Goal: Navigation & Orientation: Find specific page/section

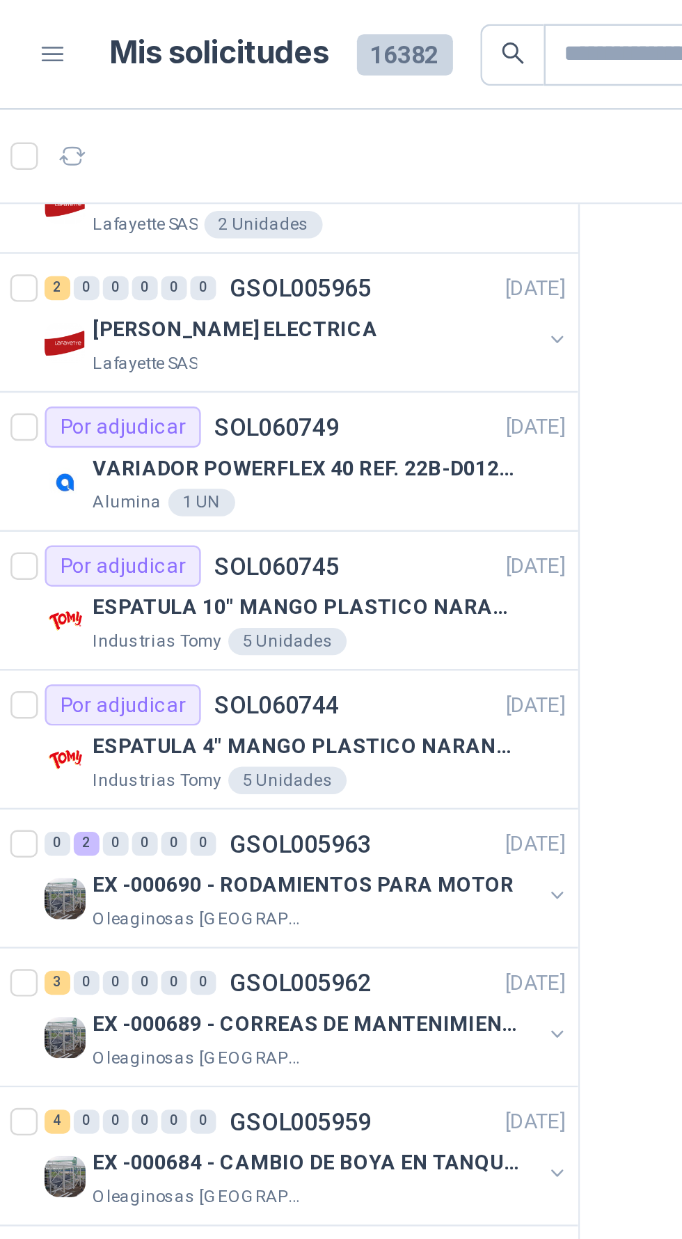
scroll to position [603, 0]
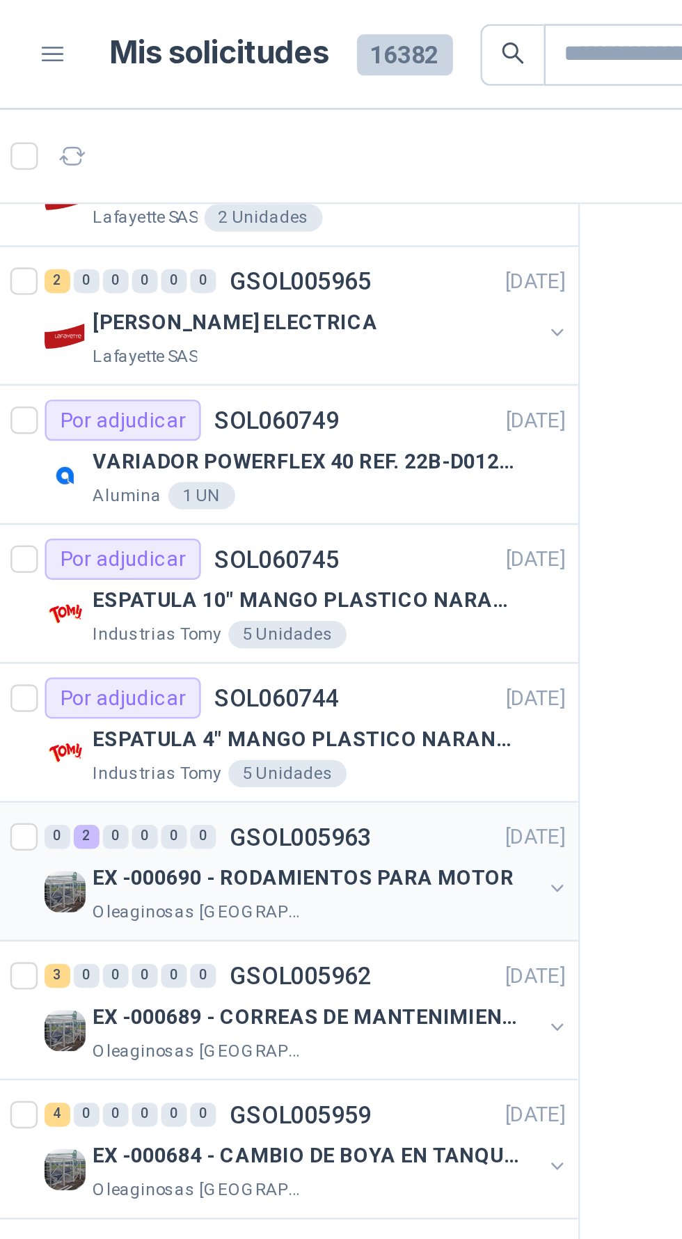
click at [232, 352] on p "EX -000690 - RODAMIENTOS PARA MOTOR" at bounding box center [177, 356] width 171 height 13
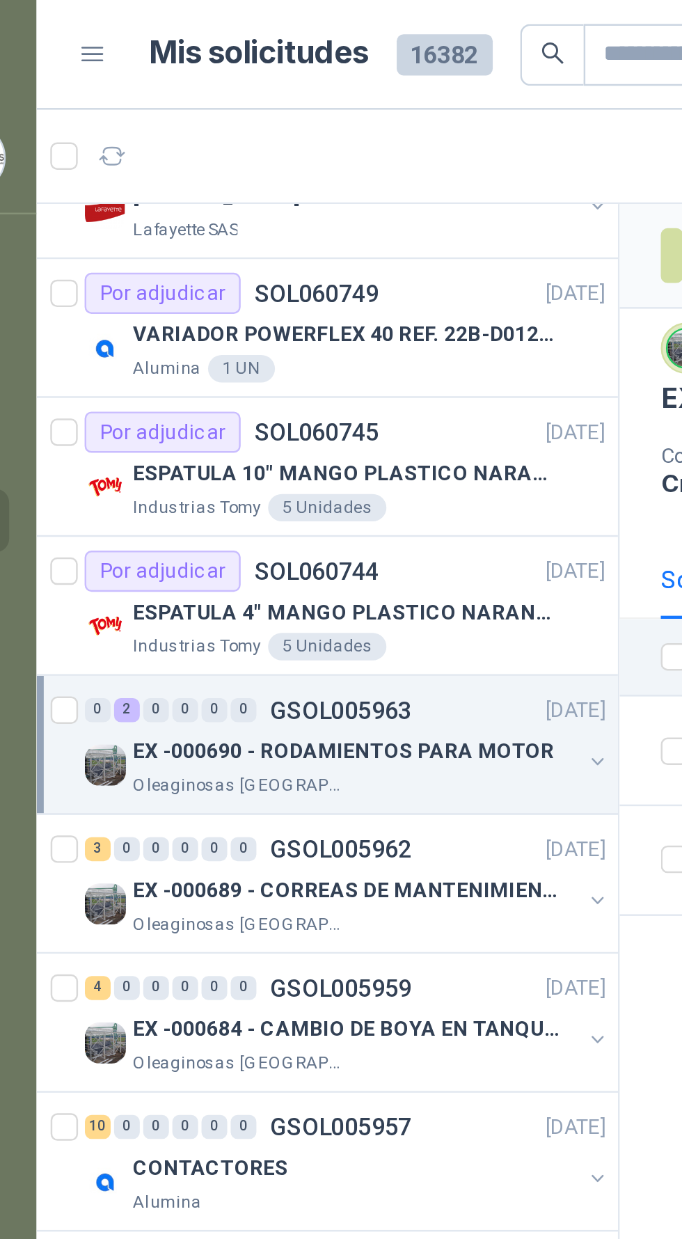
scroll to position [655, 0]
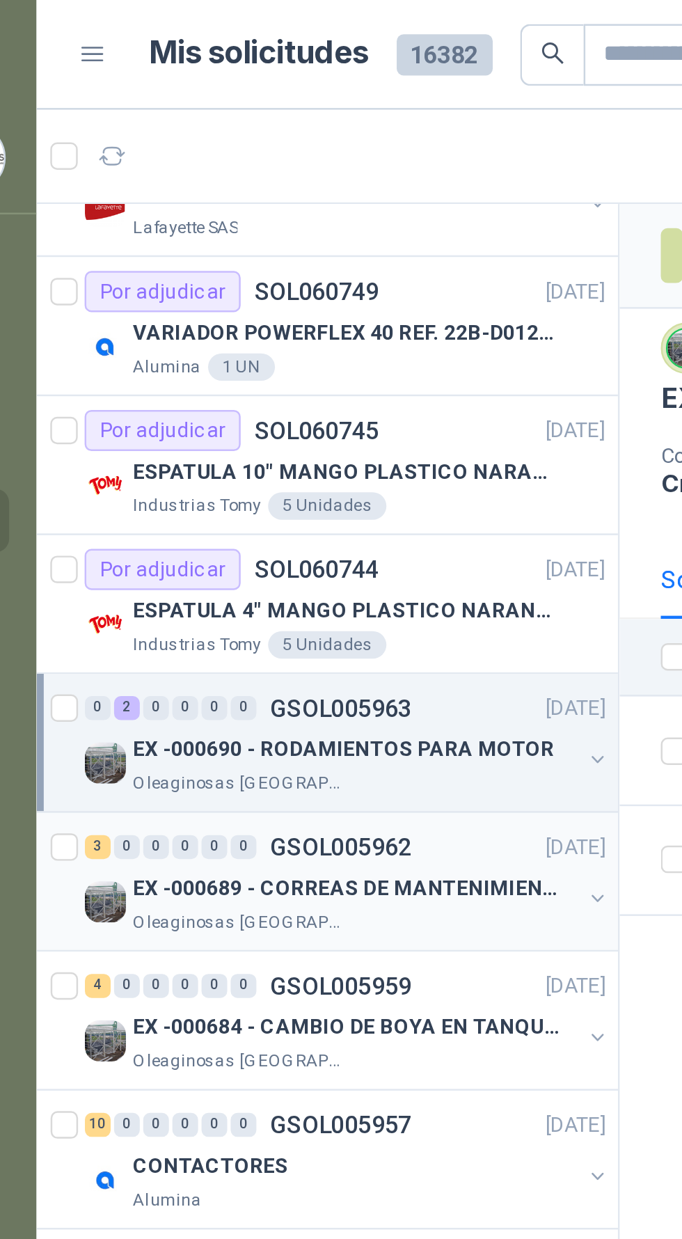
click at [233, 352] on div "EX -000689 - CORREAS DE MANTENIMIENTO" at bounding box center [182, 360] width 180 height 17
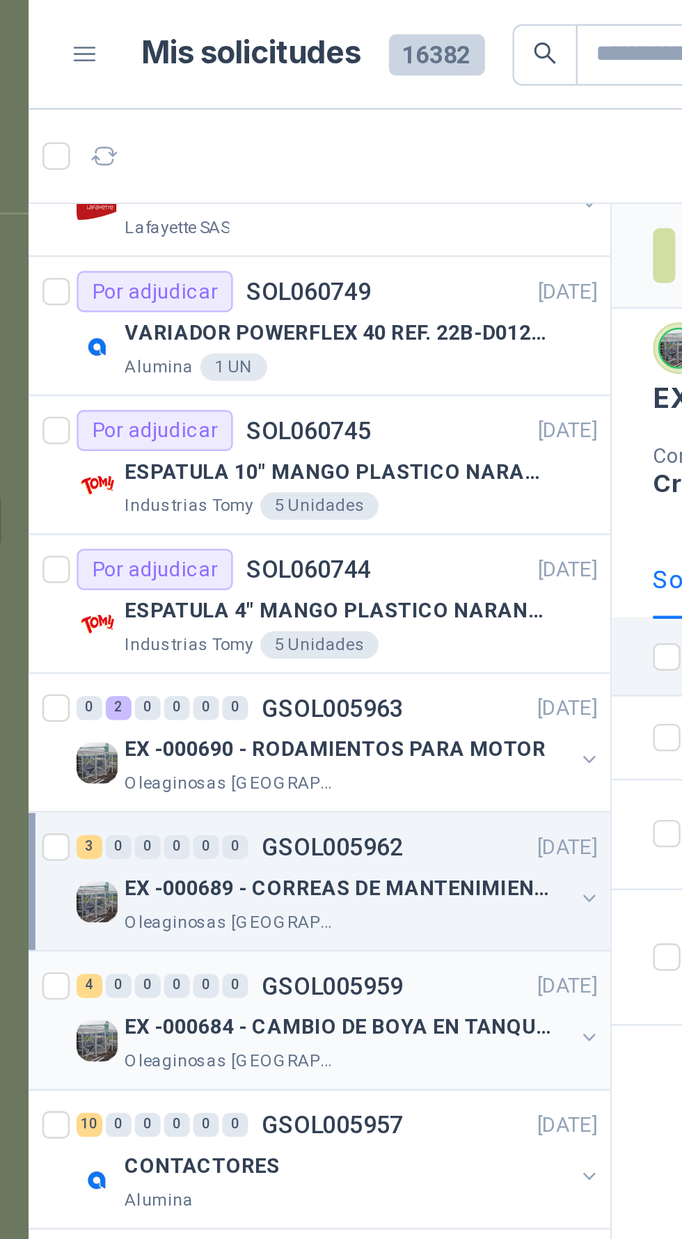
click at [225, 411] on p "EX -000684 - CAMBIO DE BOYA EN TANQUE ALIMENTADOR" at bounding box center [178, 417] width 173 height 13
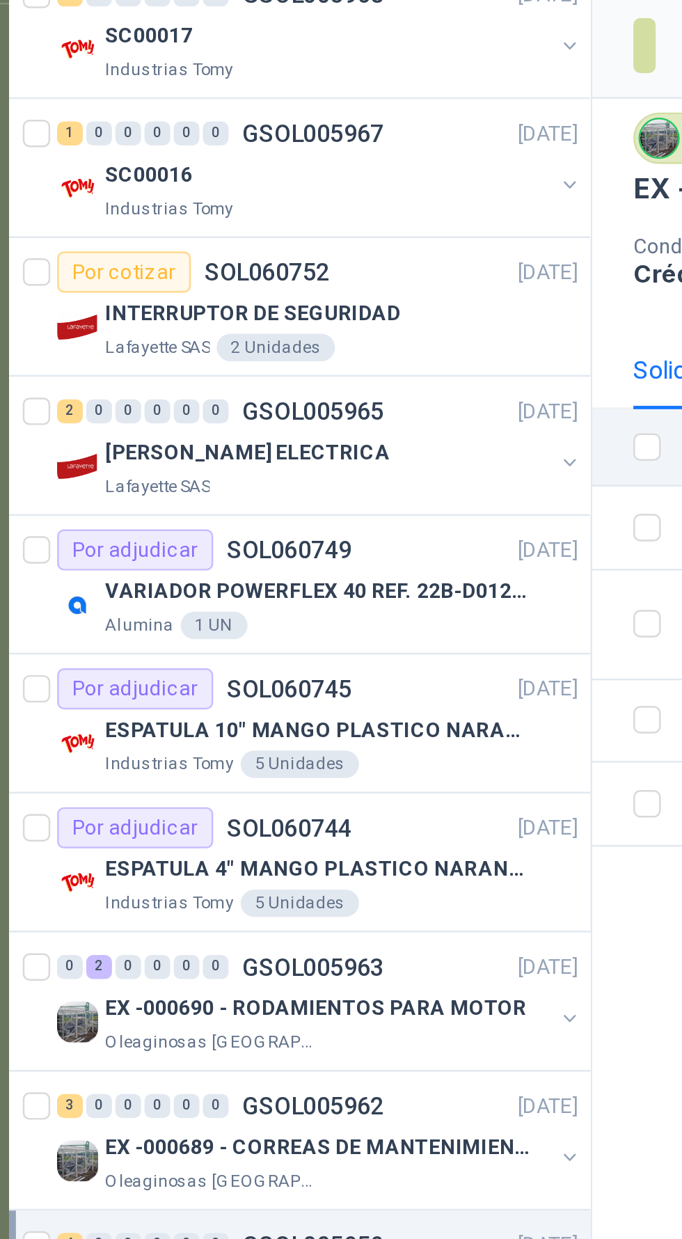
scroll to position [0, 1]
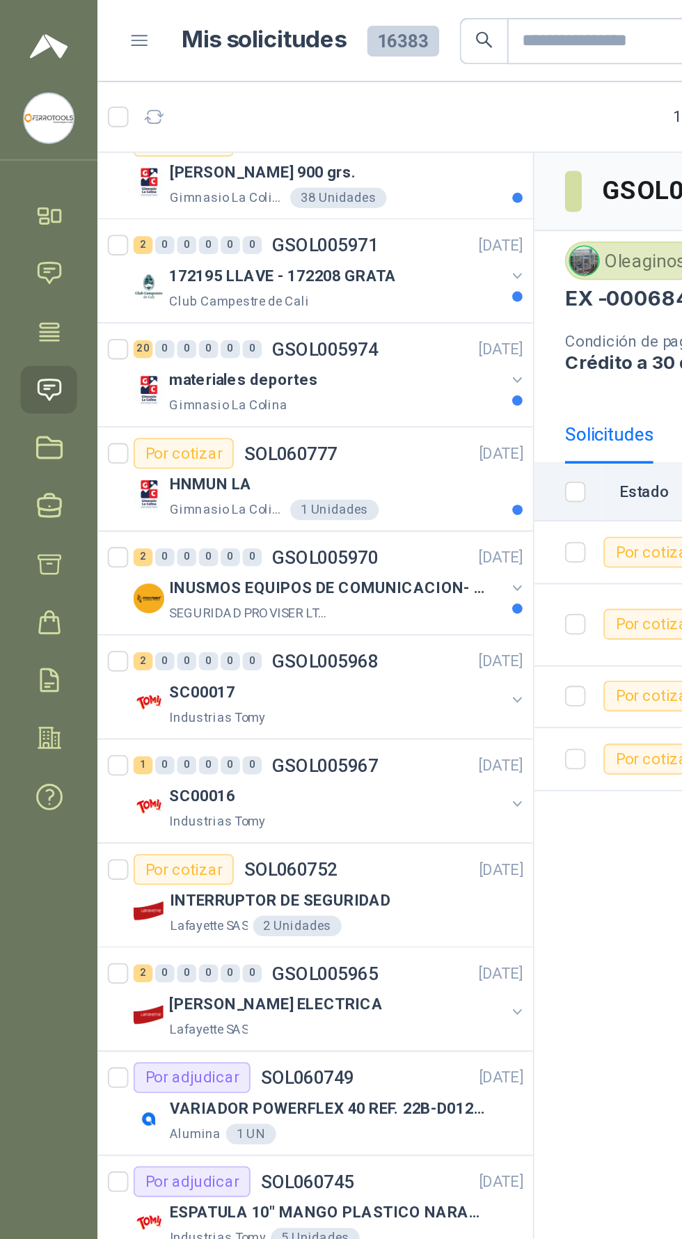
scroll to position [247, 0]
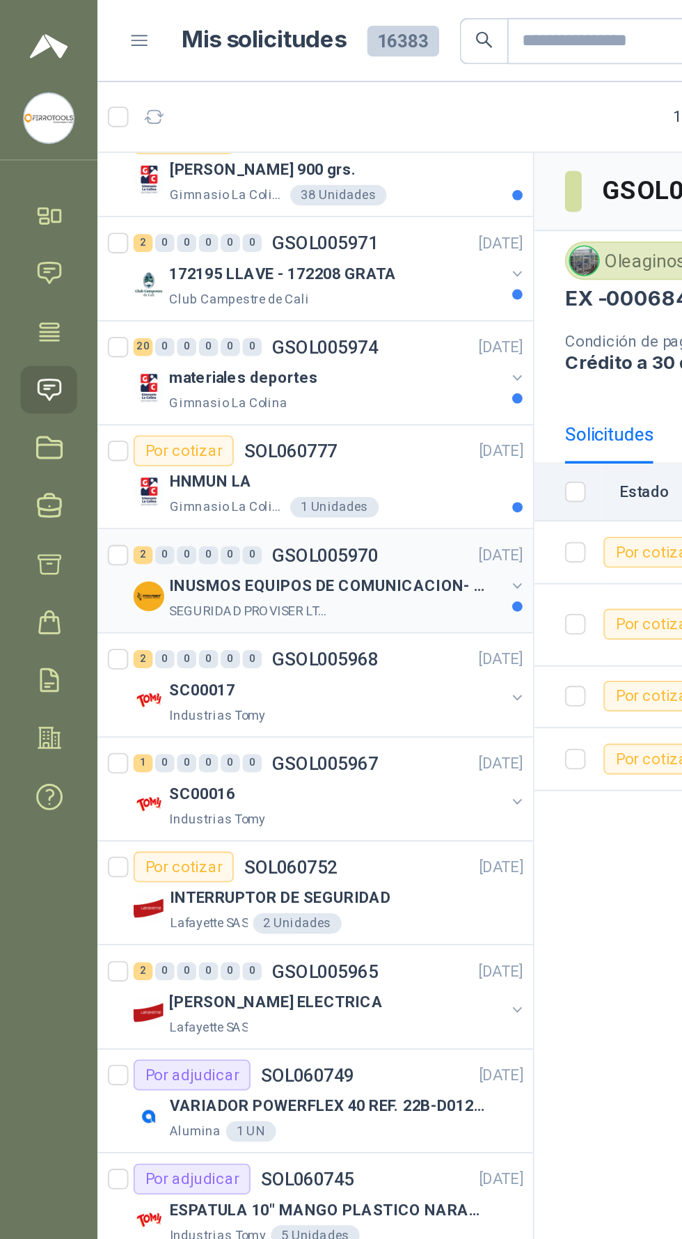
click at [246, 319] on p "INUSMOS EQUIPOS DE COMUNICACION- DGP 8550" at bounding box center [178, 317] width 173 height 13
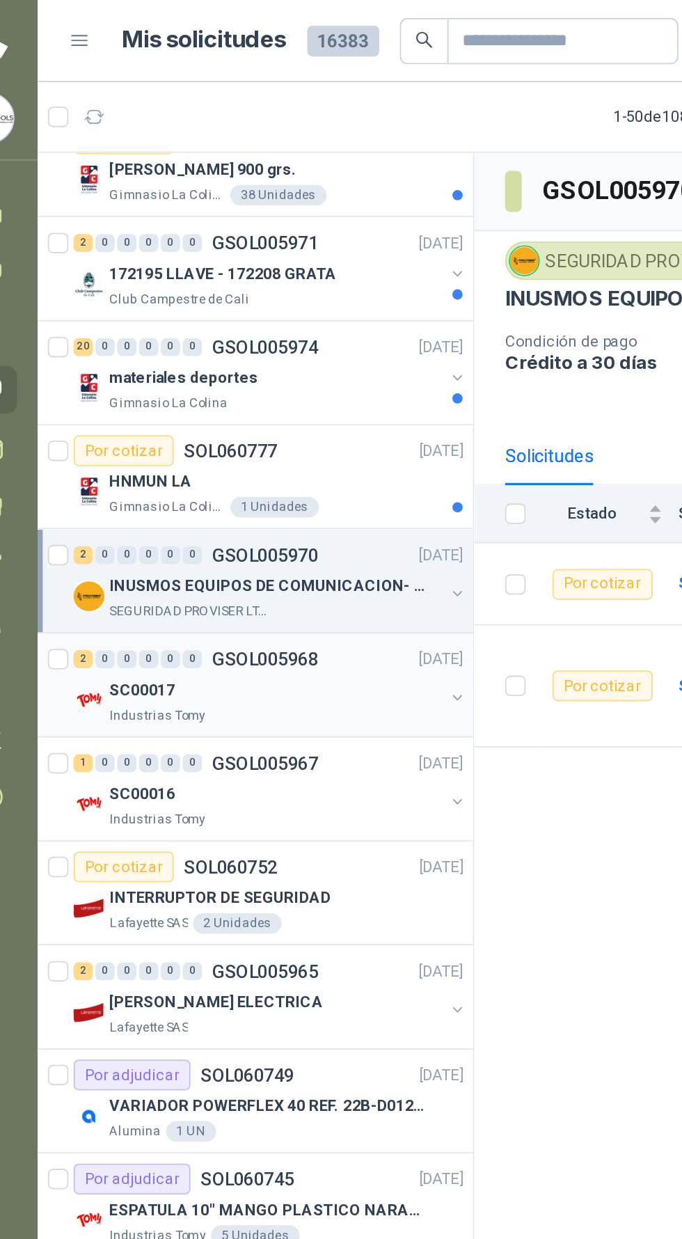
click at [234, 363] on div "2 0 0 0 0 0 GSOL005968 14/10/25" at bounding box center [179, 357] width 214 height 17
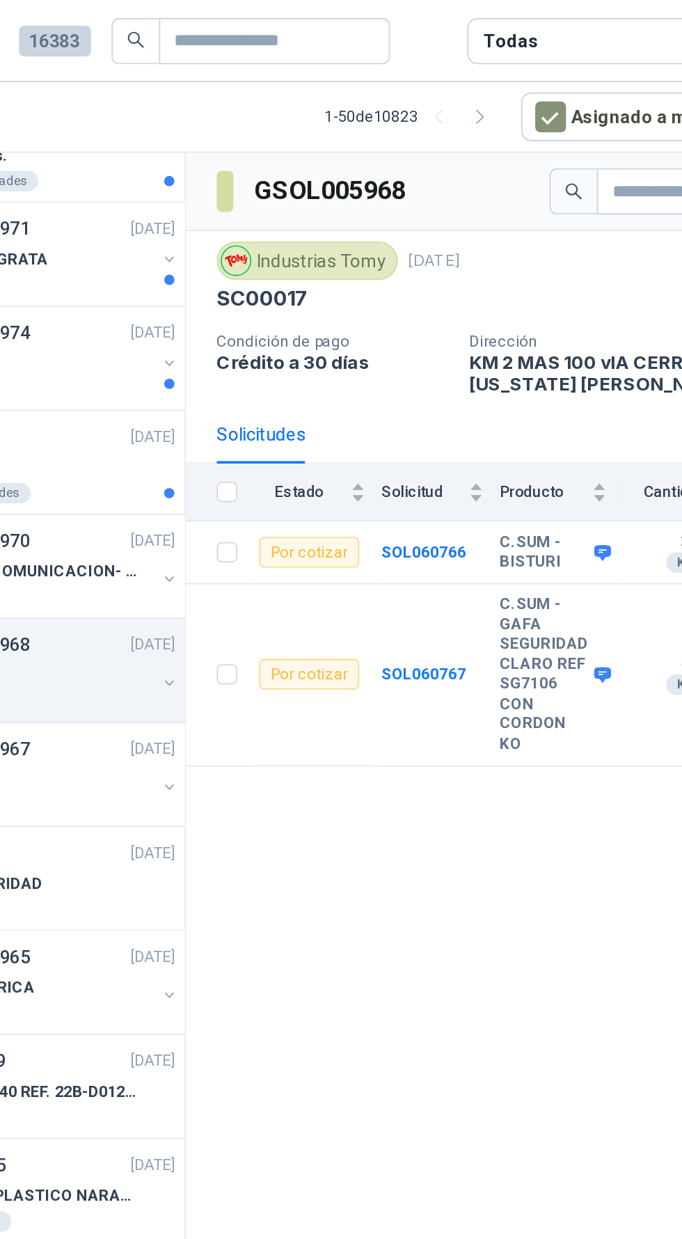
scroll to position [254, 0]
